Goal: Task Accomplishment & Management: Complete application form

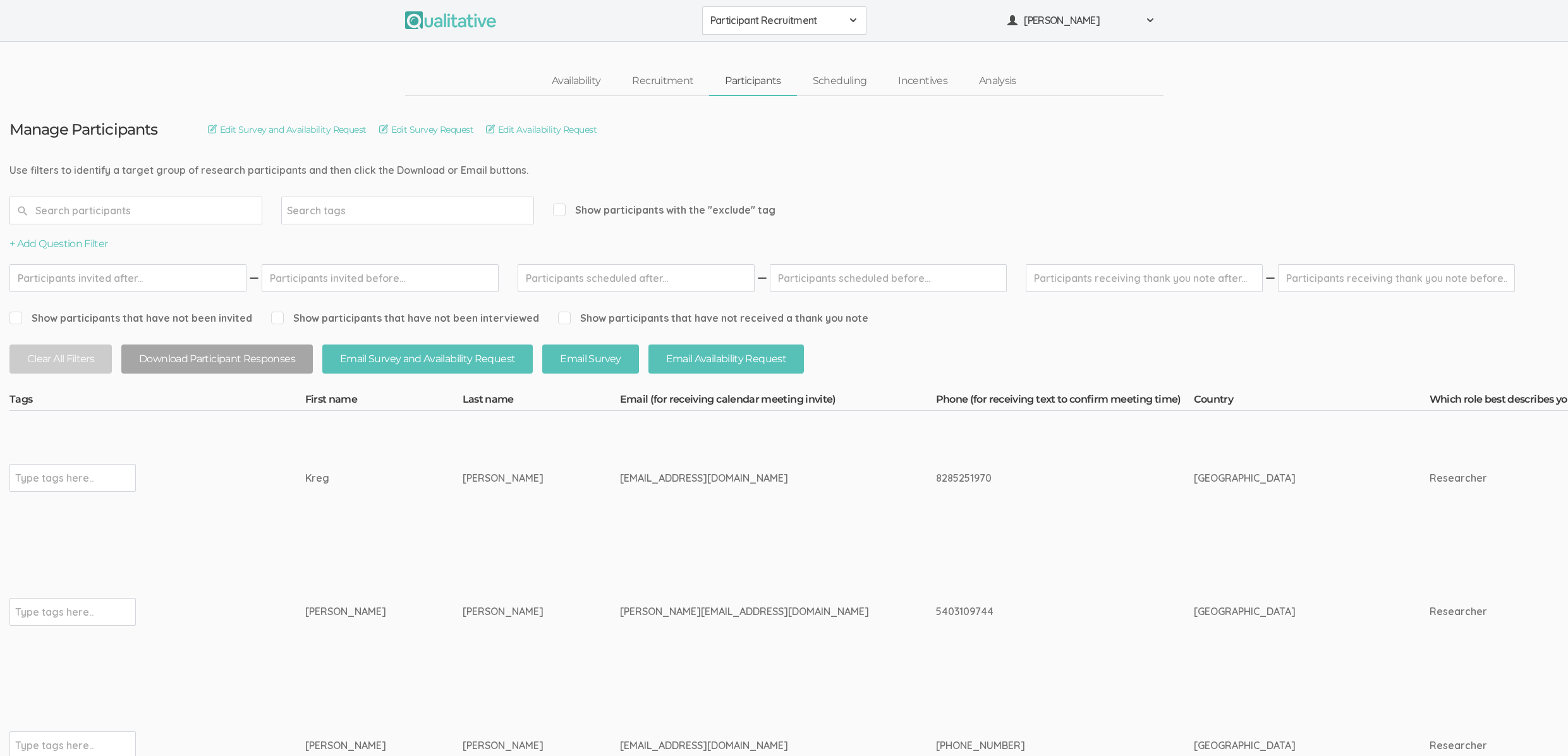
drag, startPoint x: 0, startPoint y: 0, endPoint x: 285, endPoint y: 450, distance: 532.7
click at [301, 467] on td "Type tags here..." at bounding box center [157, 478] width 296 height 134
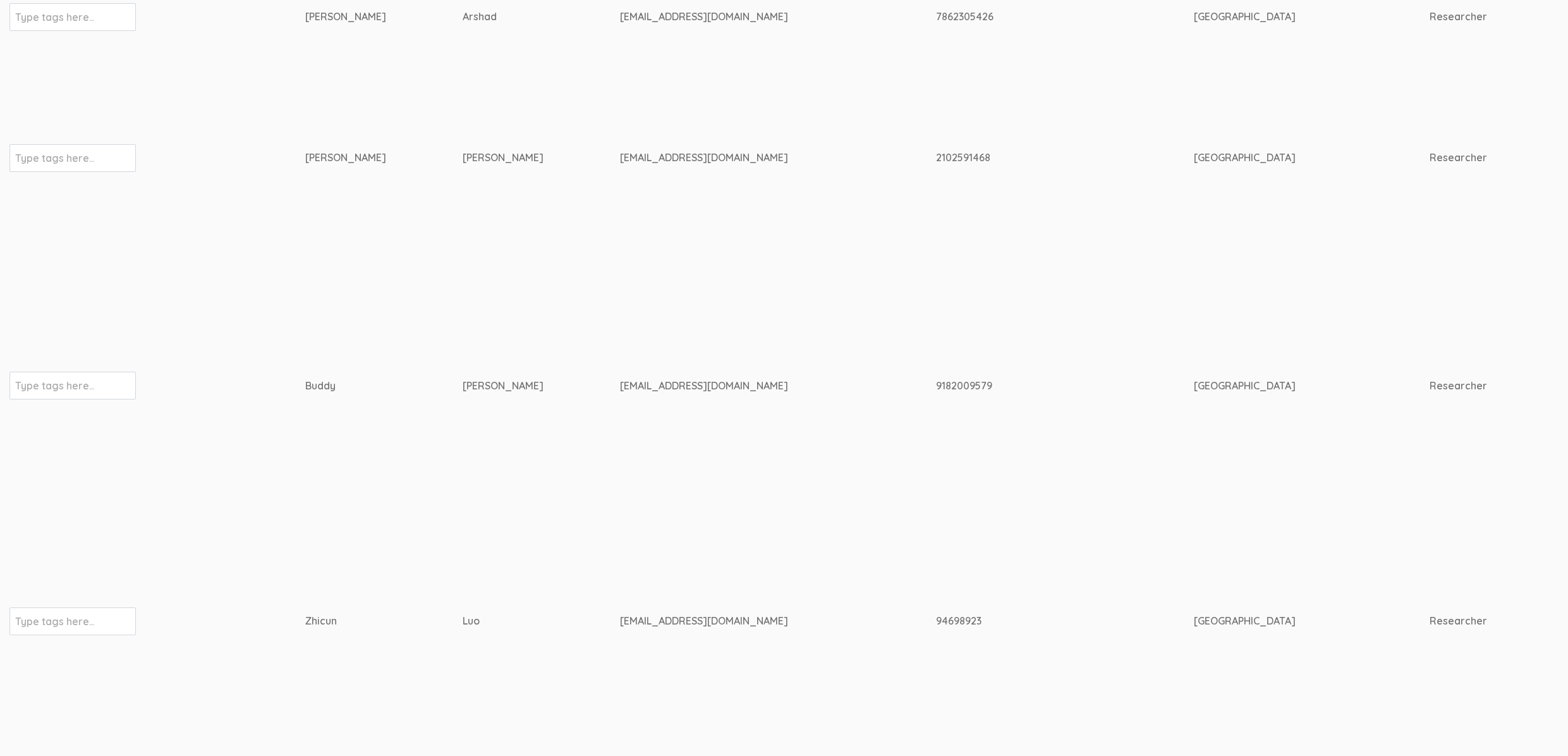
click at [225, 363] on td "Type tags here..." at bounding box center [157, 386] width 296 height 308
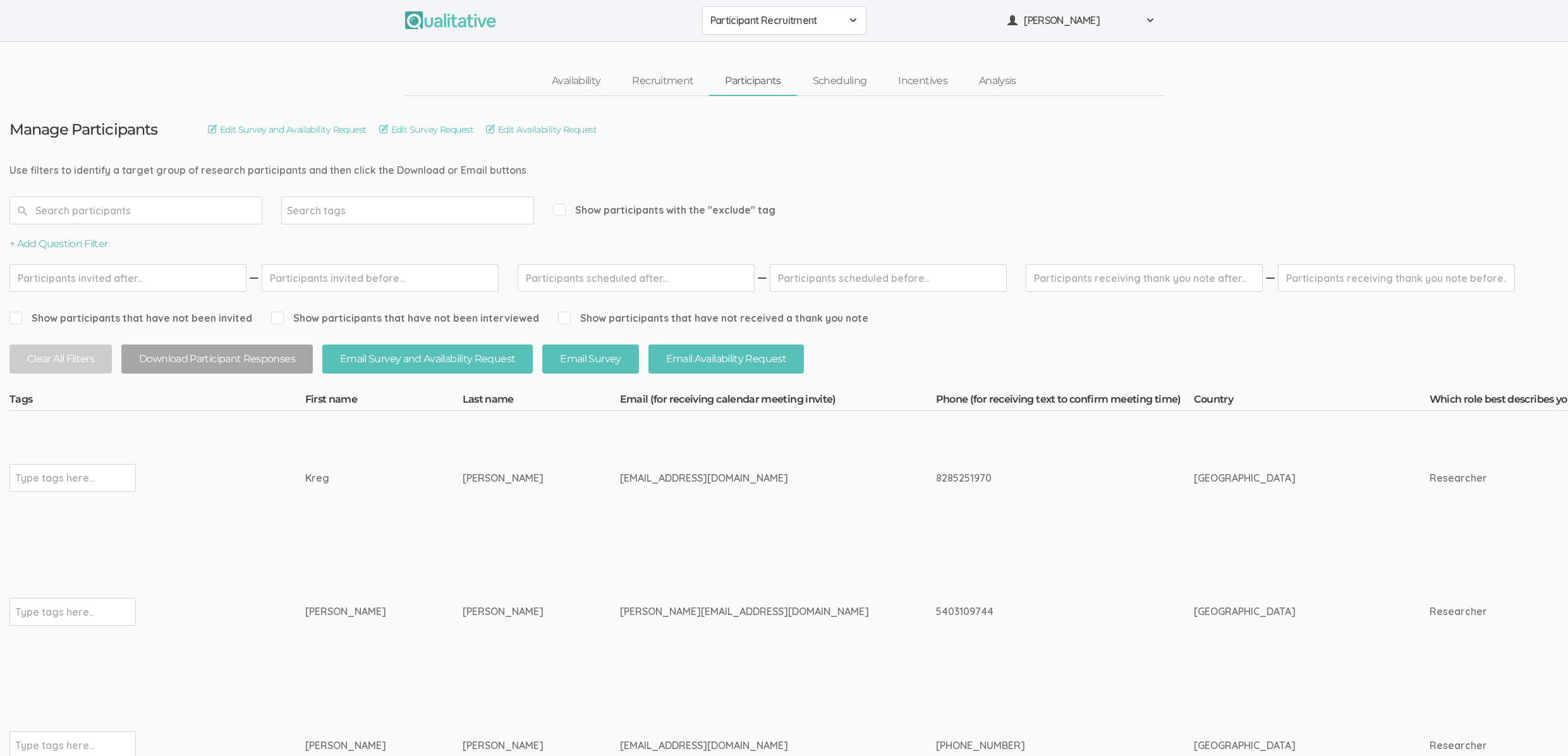
click at [462, 473] on div "Goad" at bounding box center [517, 478] width 110 height 15
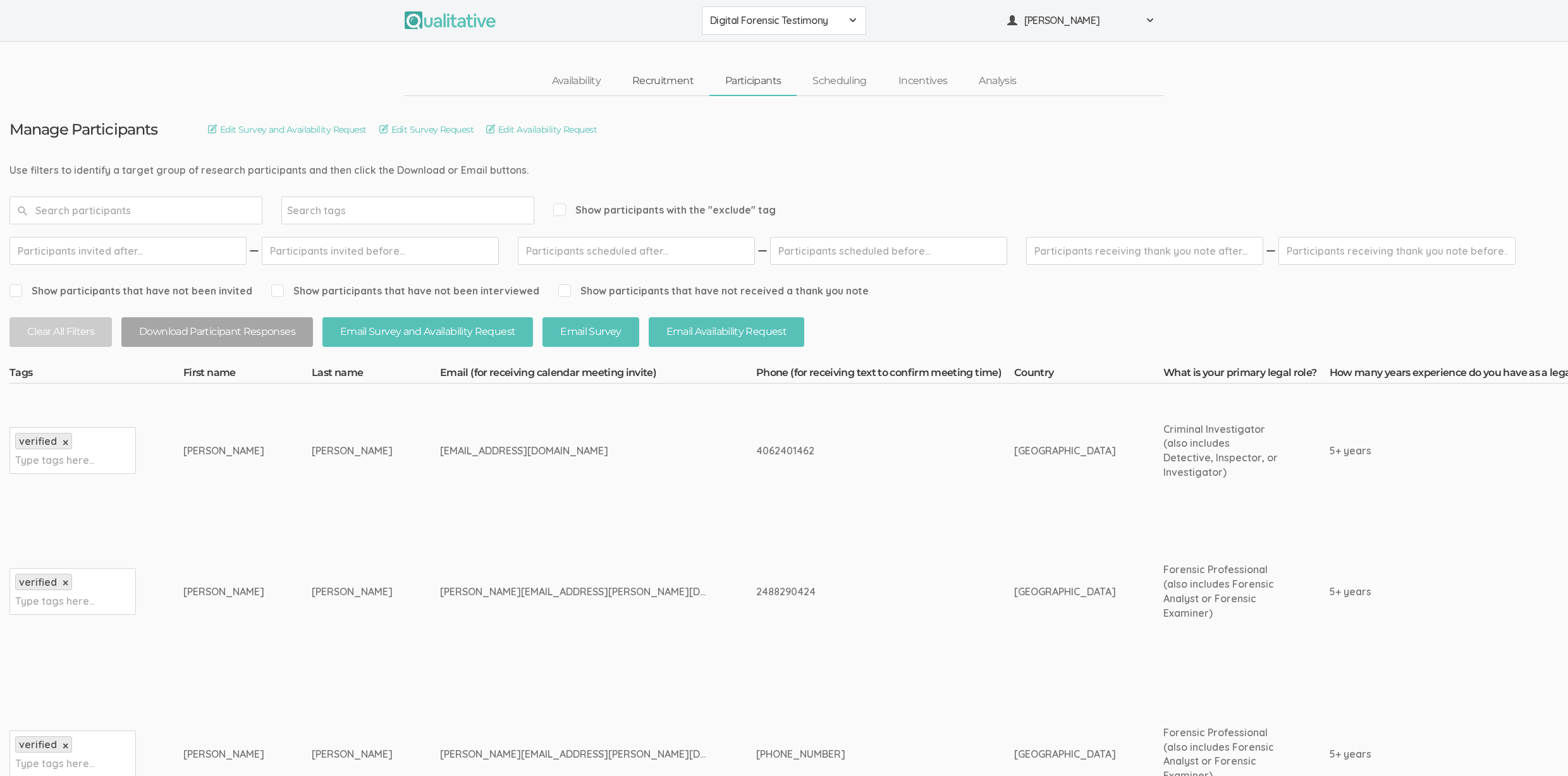
click at [695, 81] on link "Recruitment" at bounding box center [663, 81] width 93 height 27
click at [659, 76] on link "Recruitment" at bounding box center [663, 81] width 93 height 27
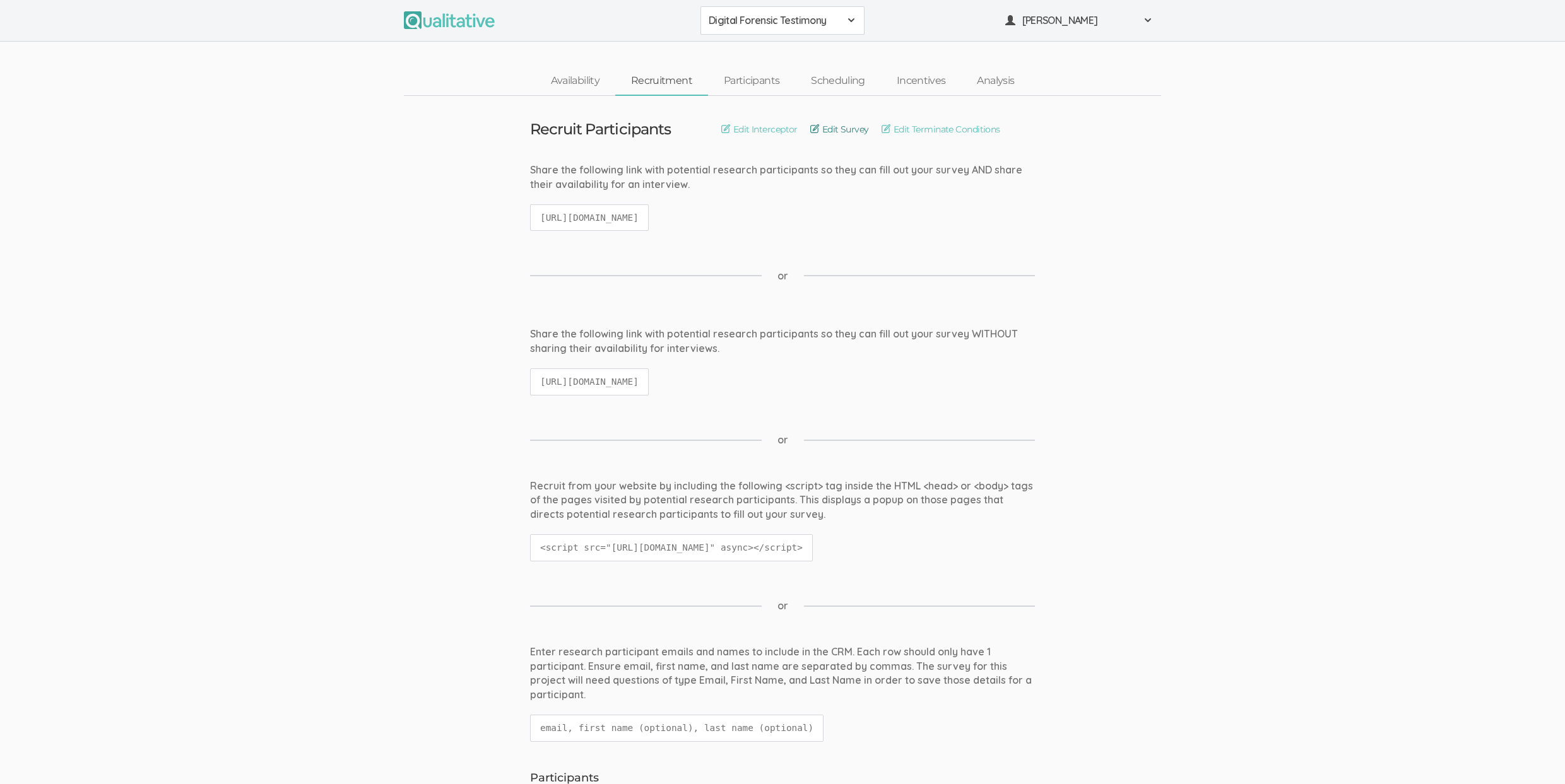
click at [815, 124] on link "Edit Survey" at bounding box center [840, 129] width 59 height 14
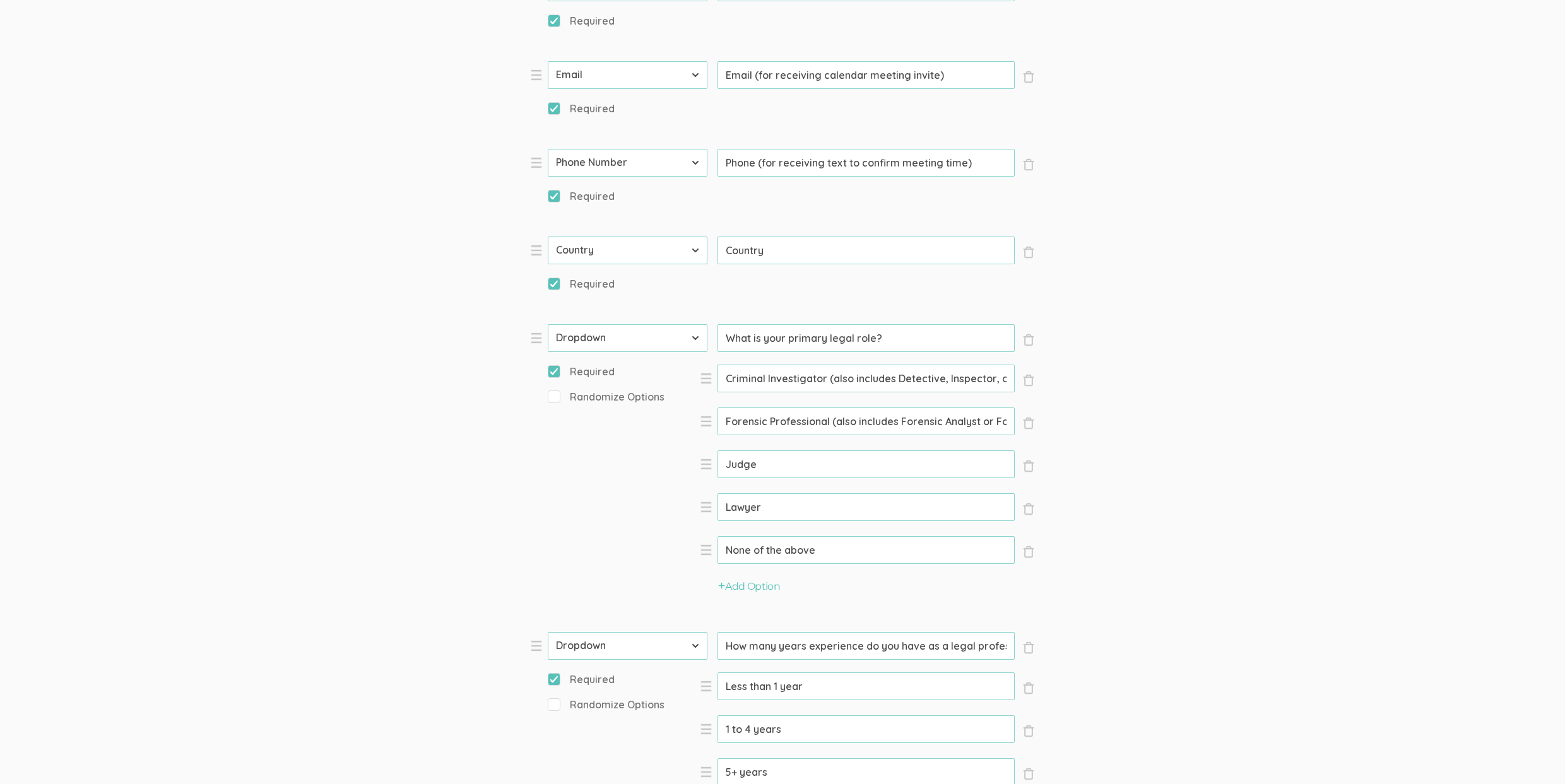
scroll to position [697, 0]
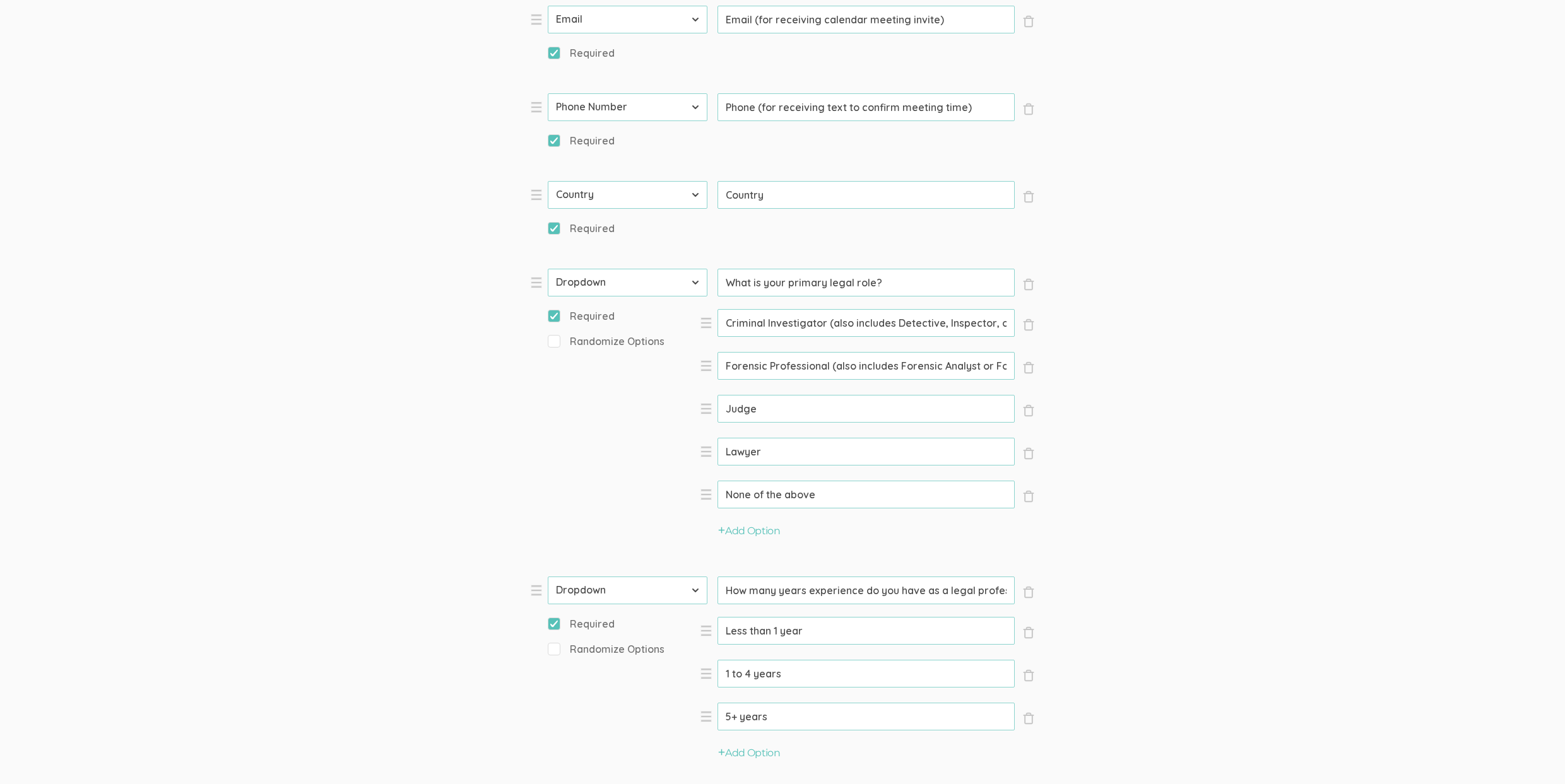
drag, startPoint x: 789, startPoint y: 281, endPoint x: 867, endPoint y: 286, distance: 78.2
drag, startPoint x: 867, startPoint y: 286, endPoint x: 1305, endPoint y: 366, distance: 445.2
click at [1305, 366] on form "Question text can be formatted using Markdown syntax. Enabled Title [Incentive …" at bounding box center [782, 390] width 1565 height 1850
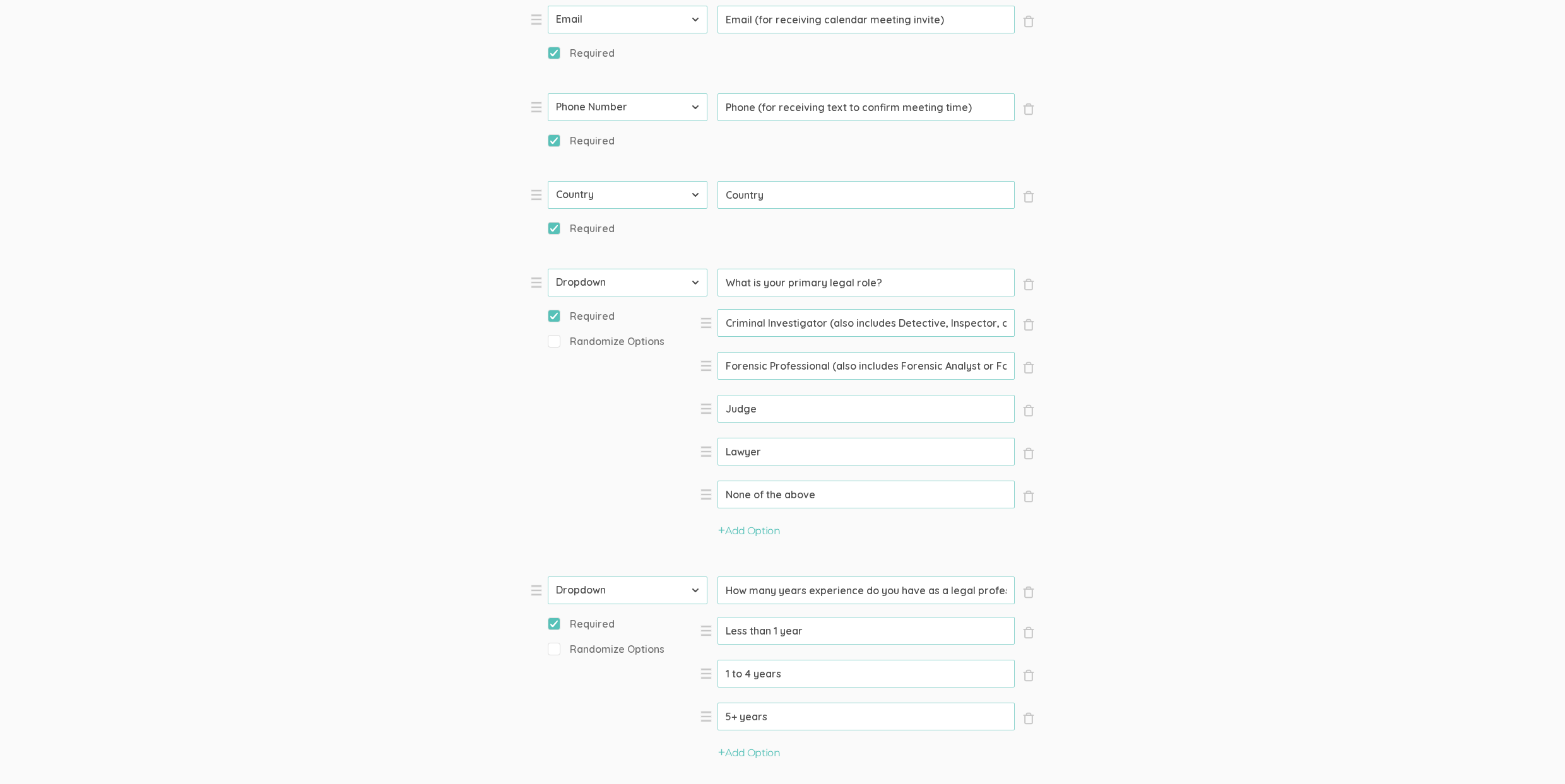
scroll to position [0, 0]
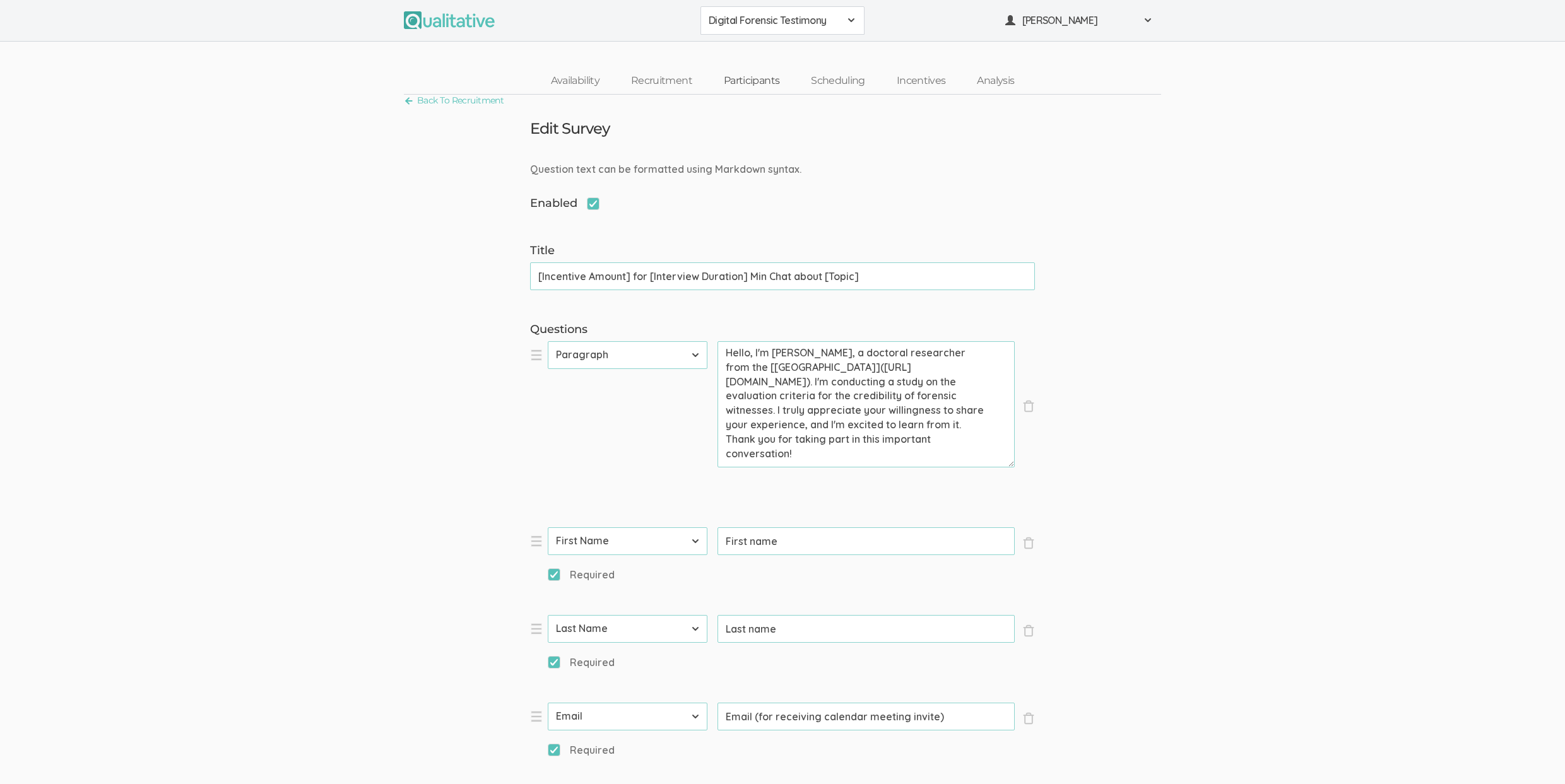
click at [760, 85] on link "Participants" at bounding box center [751, 81] width 87 height 27
drag, startPoint x: 1305, startPoint y: 366, endPoint x: 760, endPoint y: 81, distance: 615.0
click at [760, 81] on link "Participants" at bounding box center [751, 81] width 87 height 27
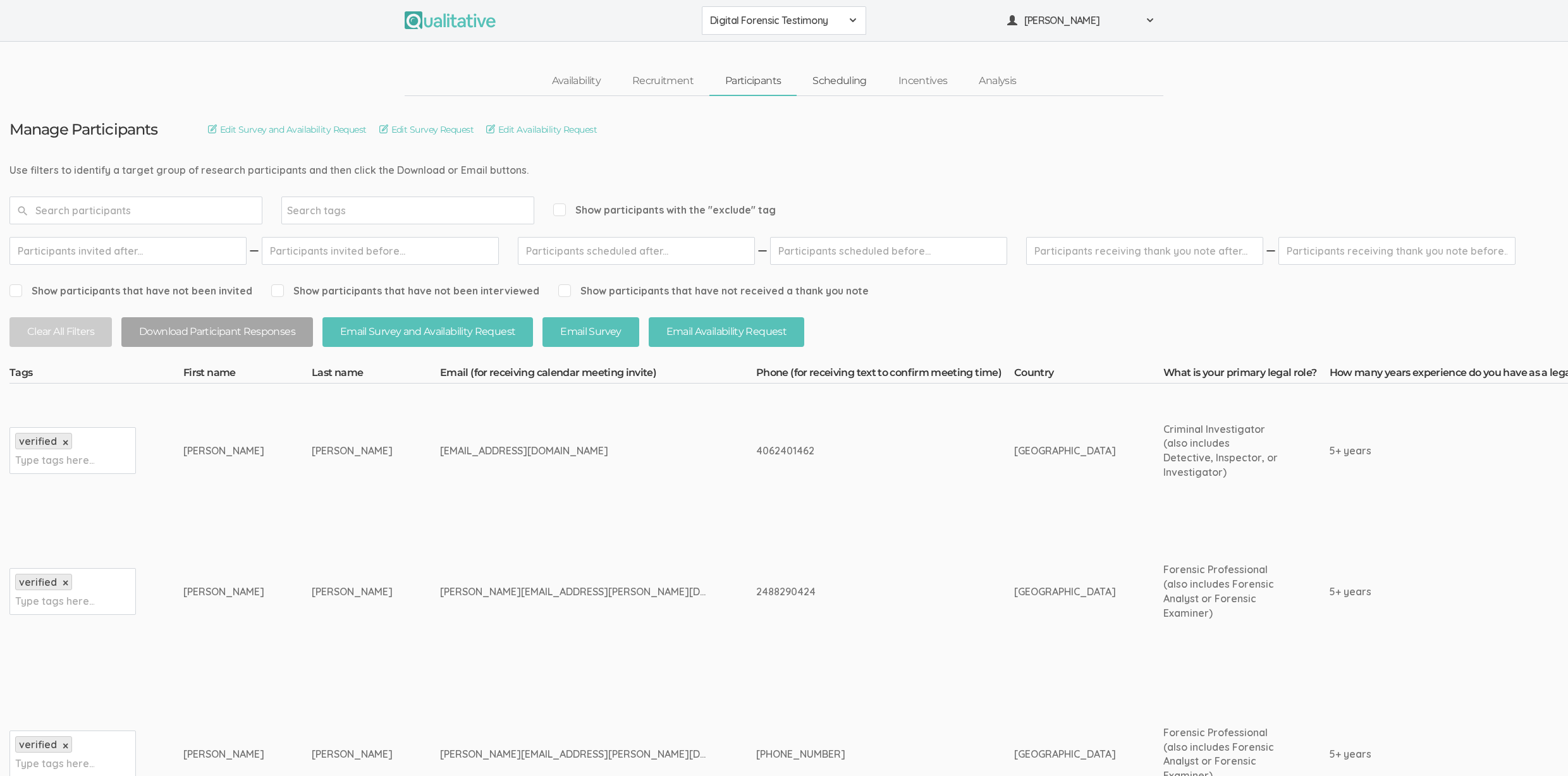
click at [850, 77] on link "Scheduling" at bounding box center [840, 81] width 86 height 27
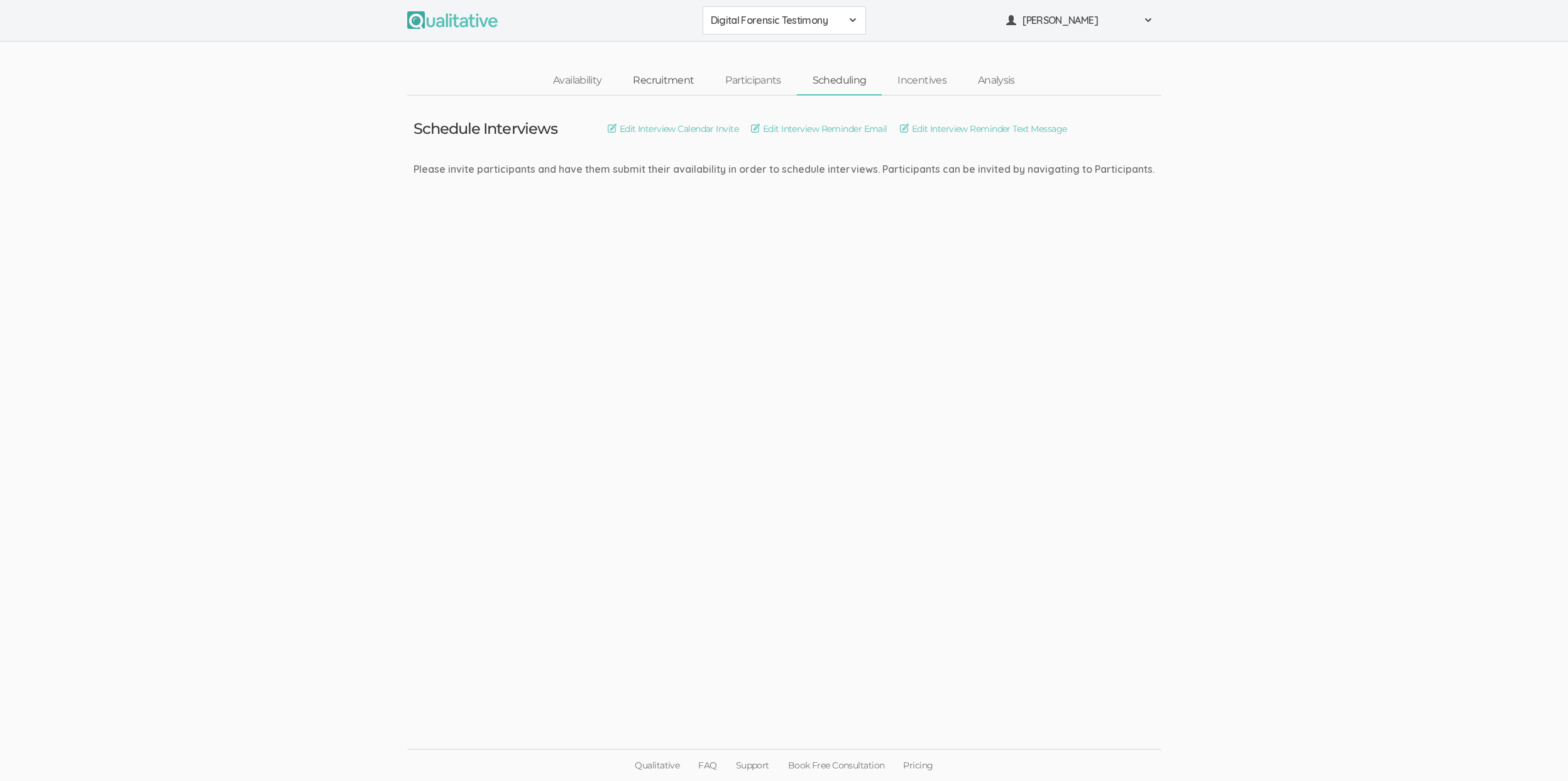
click at [687, 77] on link "Recruitment" at bounding box center [663, 81] width 92 height 27
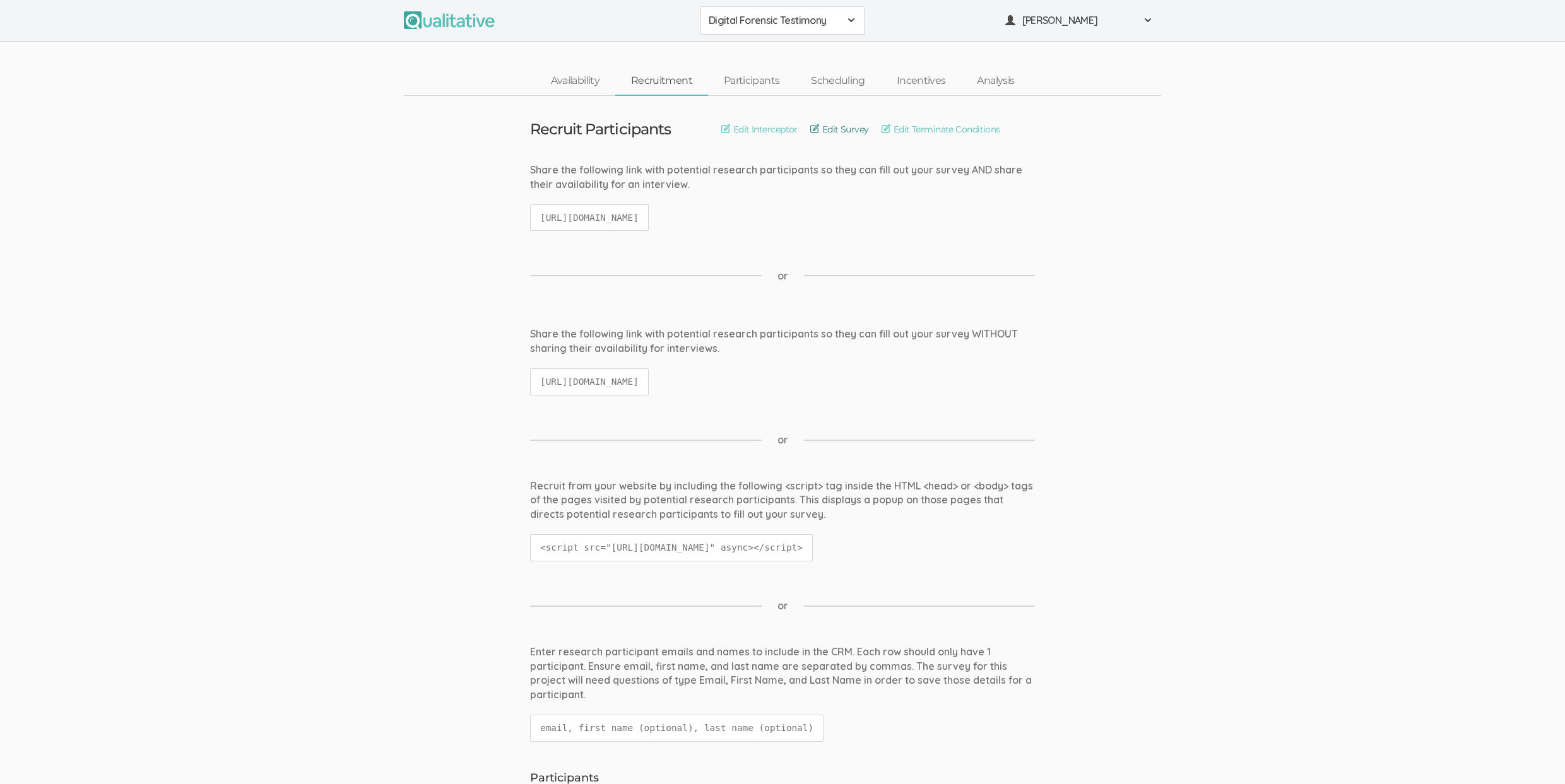
click at [840, 129] on link "Edit Survey" at bounding box center [840, 129] width 59 height 14
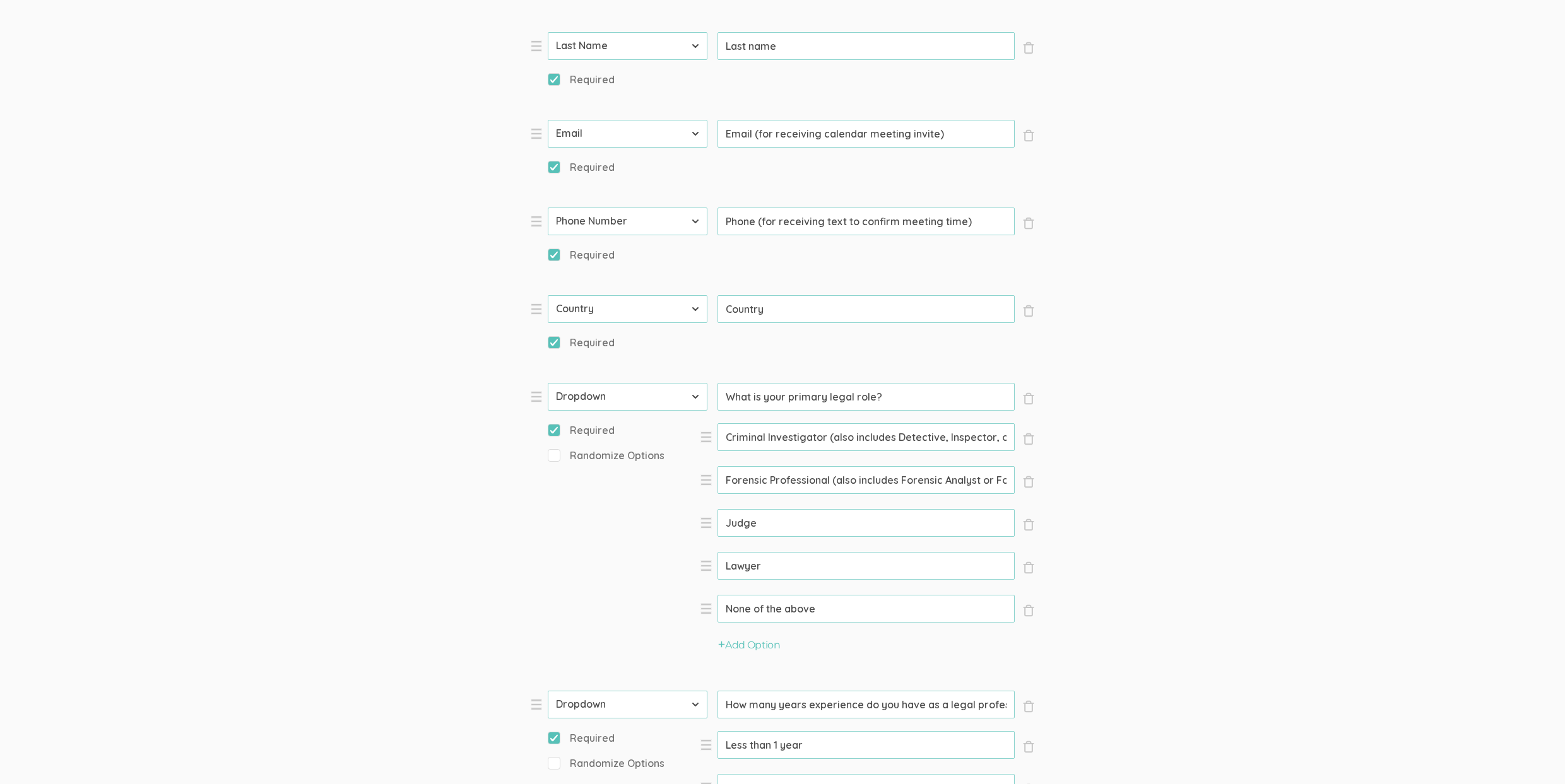
drag, startPoint x: 913, startPoint y: 481, endPoint x: 654, endPoint y: 479, distance: 259.0
click at [654, 479] on li "× Close Type First Name Last Name Email Phone Number LinkedIn Profile URL Count…" at bounding box center [719, 527] width 379 height 289
click at [455, 558] on form "Question text can be formatted using Markdown syntax. Enabled Title [Incentive …" at bounding box center [782, 504] width 1565 height 1850
drag, startPoint x: 959, startPoint y: 436, endPoint x: 766, endPoint y: 447, distance: 193.3
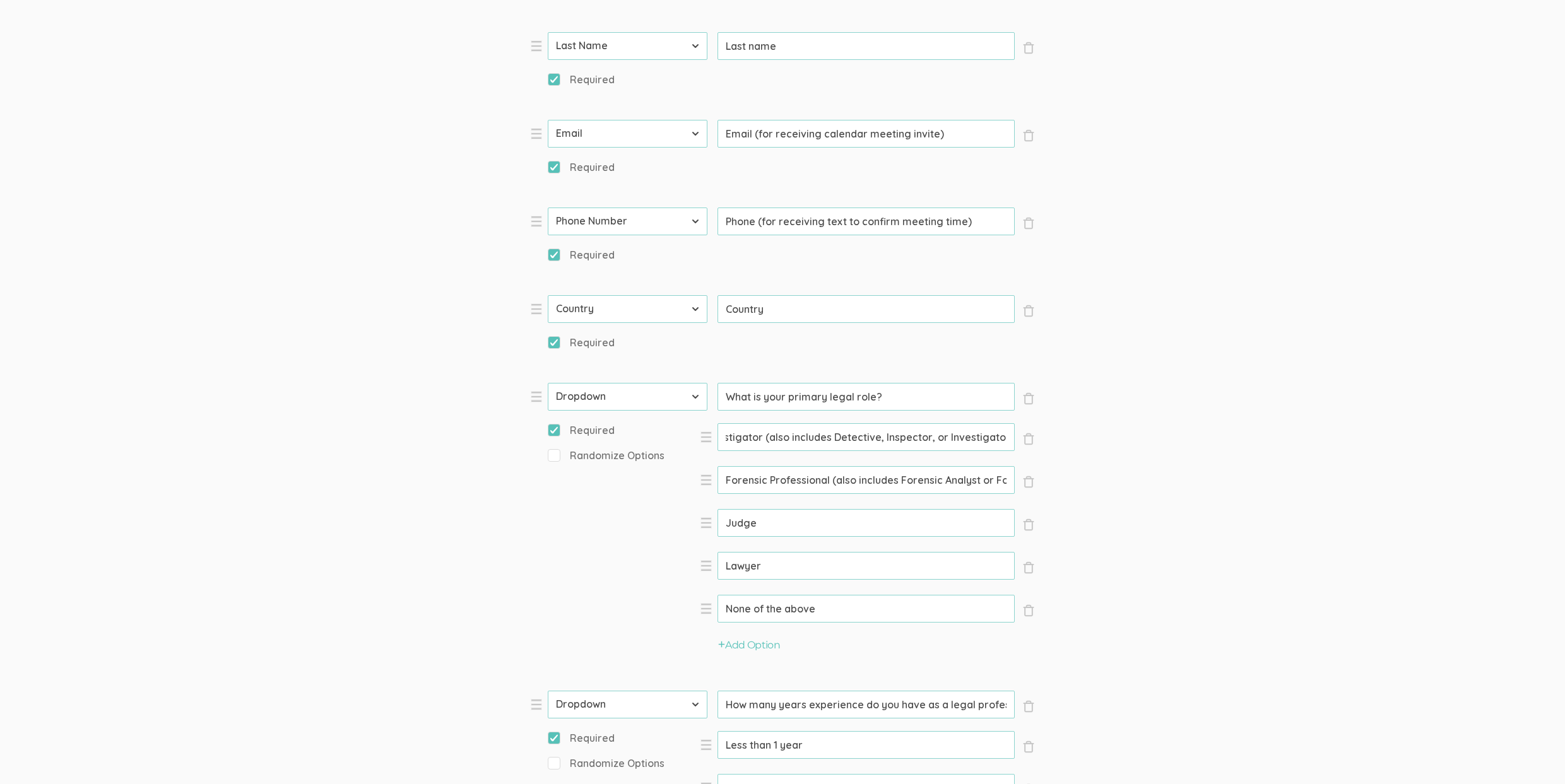
click at [766, 447] on input "Criminal Investigator (also includes Detective, Inspector, or Investigator)" at bounding box center [866, 437] width 297 height 28
click at [767, 447] on input "Criminal Investigator (also includes Detective, Inspector, or Investigator)" at bounding box center [866, 437] width 297 height 28
drag, startPoint x: 775, startPoint y: 437, endPoint x: 624, endPoint y: 444, distance: 151.2
click at [624, 444] on li "× Close Type First Name Last Name Email Phone Number LinkedIn Profile URL Count…" at bounding box center [719, 527] width 379 height 289
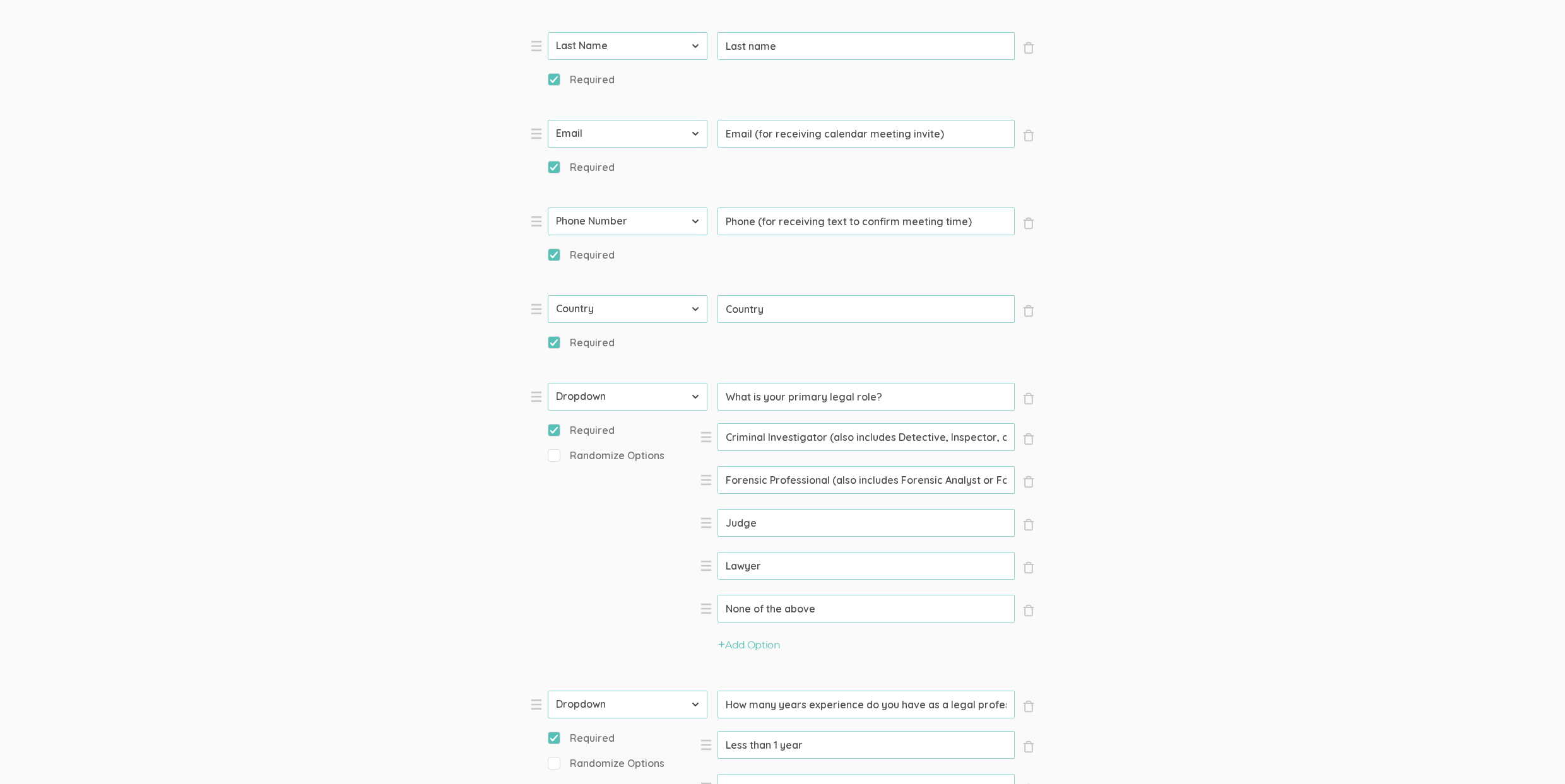
click at [943, 435] on input "Criminal Investigator (also includes Detective, Inspector, or Investigator)" at bounding box center [866, 437] width 297 height 28
drag, startPoint x: 971, startPoint y: 442, endPoint x: 966, endPoint y: 434, distance: 9.4
click at [966, 434] on input "Criminal Investigator (also includes Detective, Inspector, or Investigator)" at bounding box center [866, 437] width 297 height 28
click at [966, 435] on input "Criminal Investigator (also includes Detective, Inspector, or Investigator)" at bounding box center [866, 437] width 297 height 28
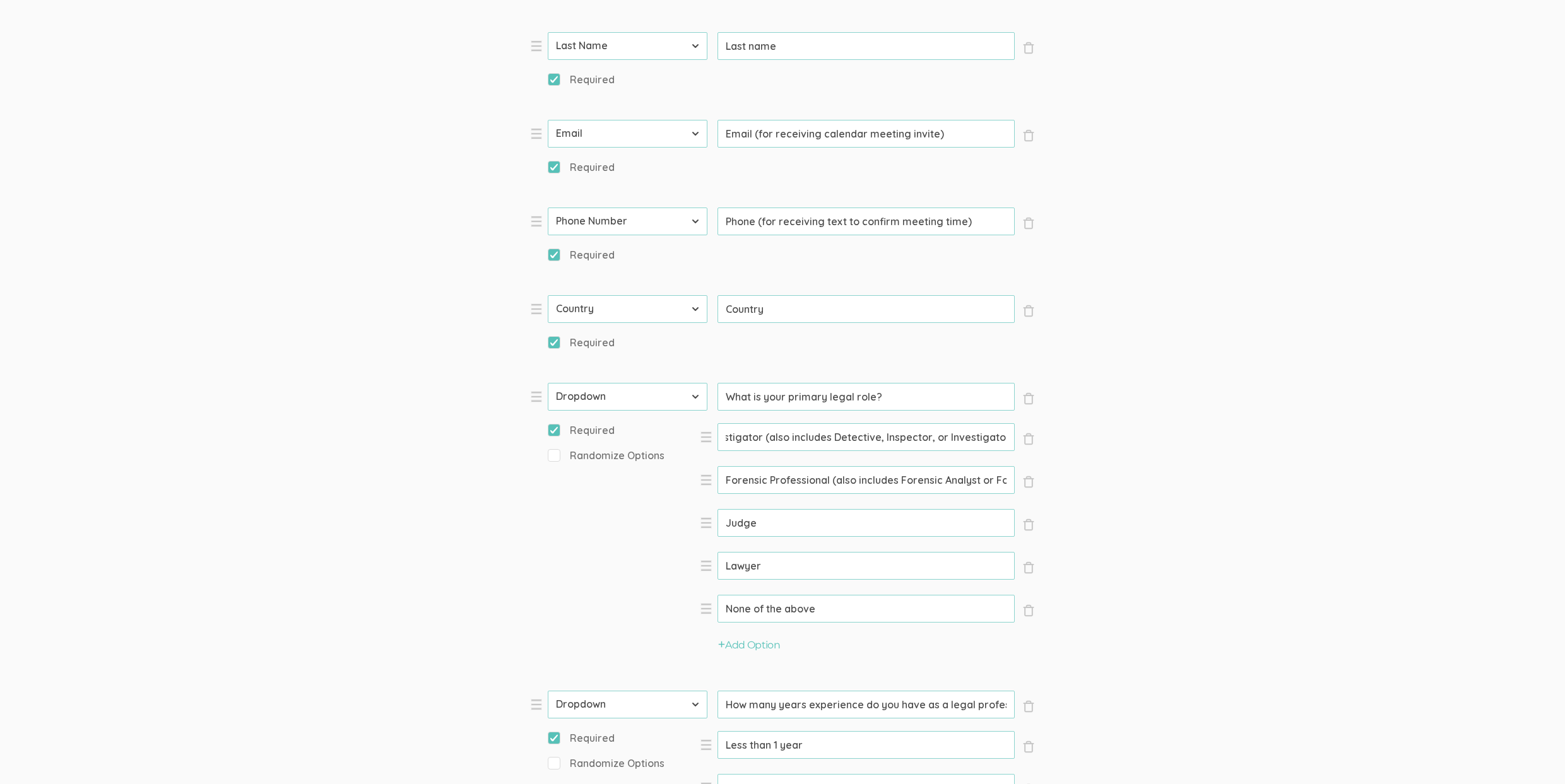
scroll to position [0, 0]
drag, startPoint x: 892, startPoint y: 437, endPoint x: 712, endPoint y: 429, distance: 180.2
click at [712, 429] on li "× Close Option Criminal Investigator (also includes Detective, Inspector, or In…" at bounding box center [867, 445] width 335 height 43
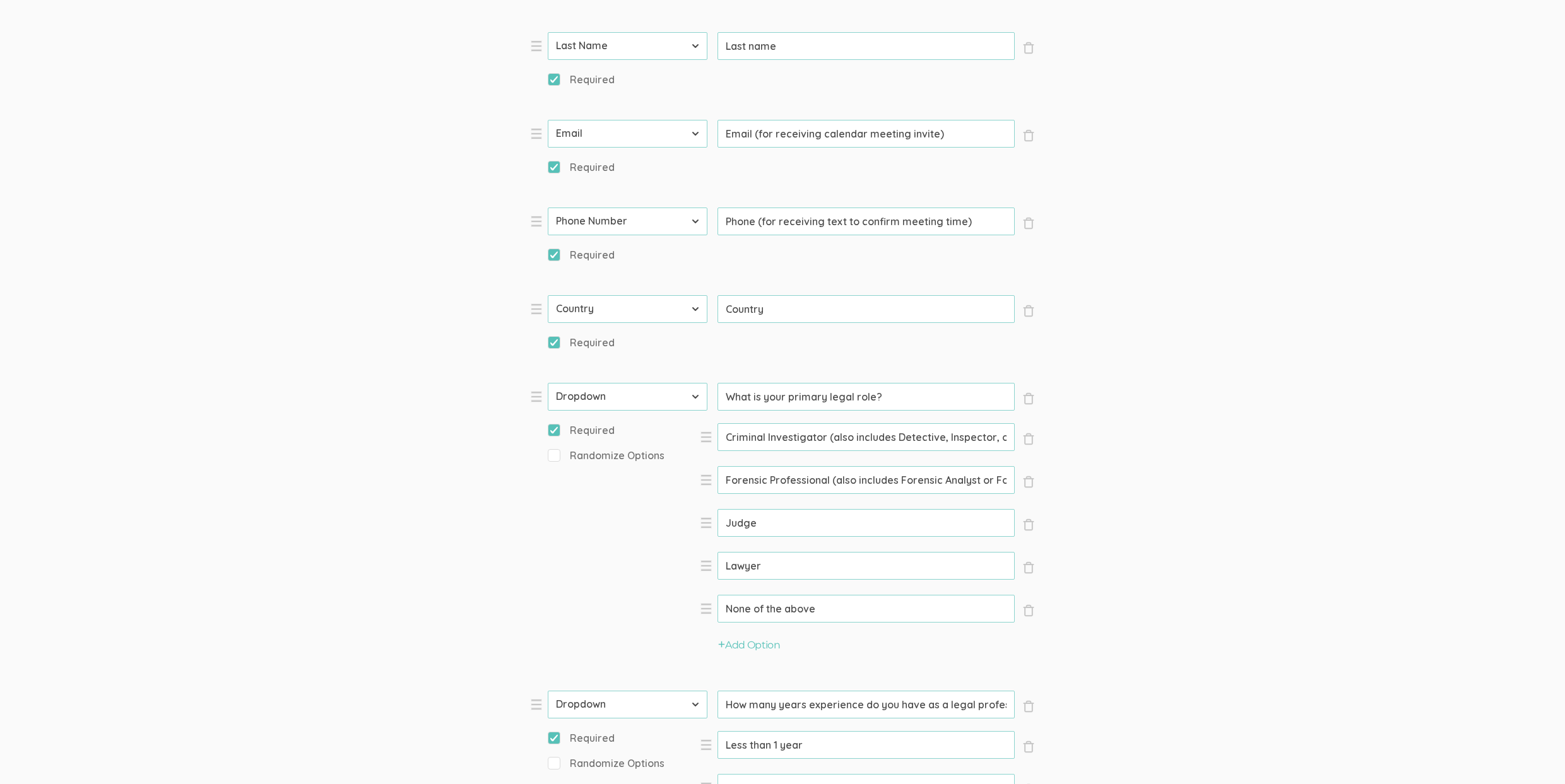
click at [1349, 374] on form "Question text can be formatted using Markdown syntax. Enabled Title [Incentive …" at bounding box center [782, 504] width 1565 height 1850
click at [314, 525] on form "Question text can be formatted using Markdown syntax. Enabled Title [Incentive …" at bounding box center [782, 504] width 1565 height 1850
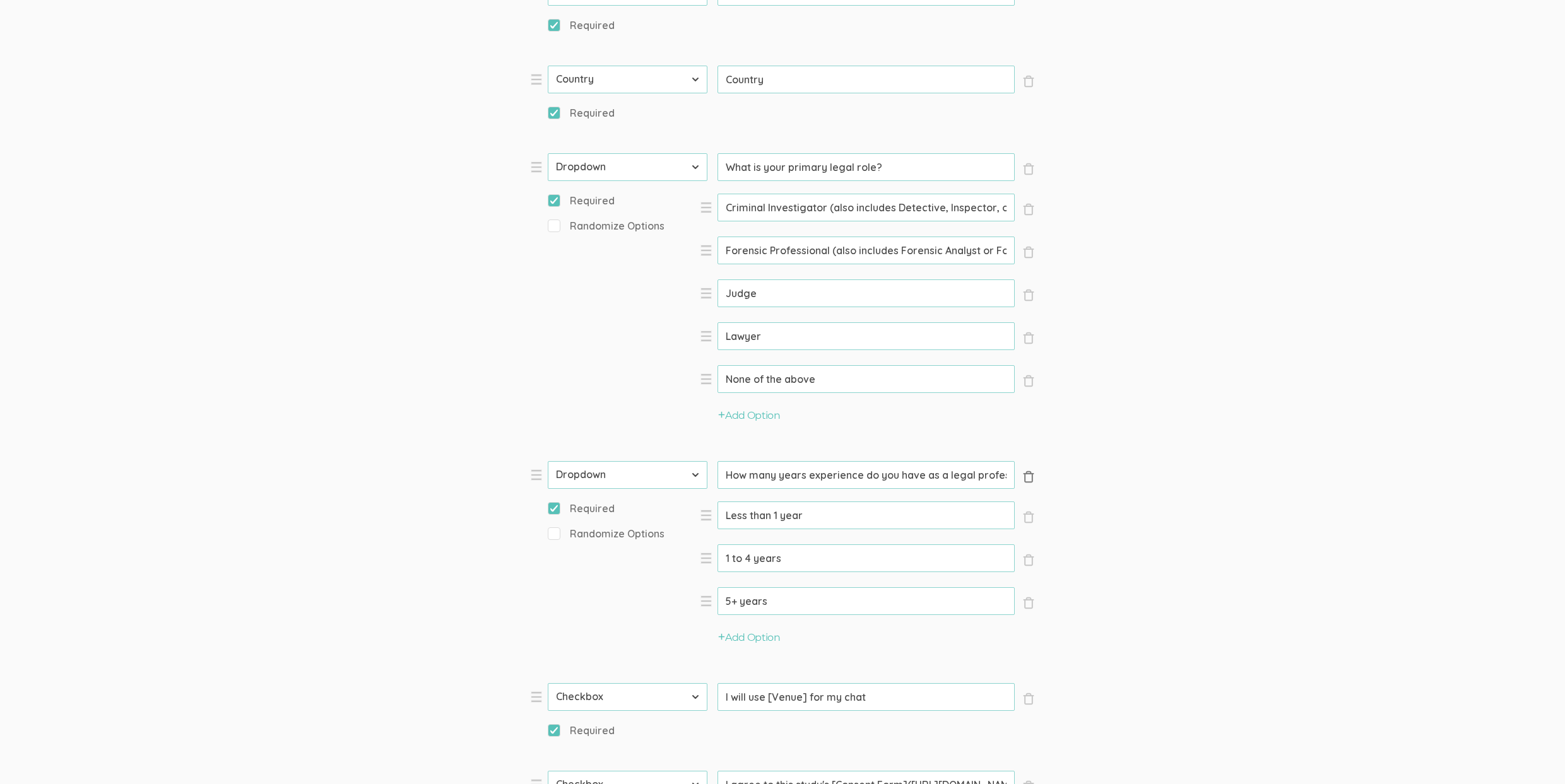
scroll to position [0, 32]
drag, startPoint x: 766, startPoint y: 475, endPoint x: 919, endPoint y: 475, distance: 153.0
